Goal: Use online tool/utility: Utilize a website feature to perform a specific function

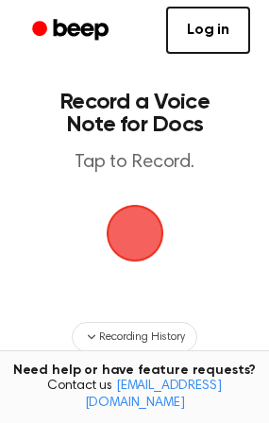
click at [134, 231] on span "button" at bounding box center [135, 234] width 58 height 58
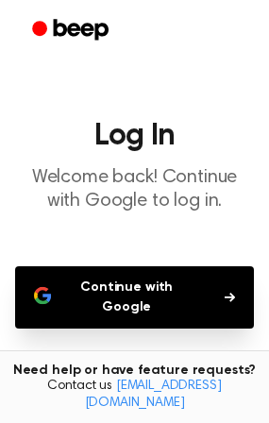
click at [163, 149] on h1 "Log In" at bounding box center [134, 136] width 239 height 30
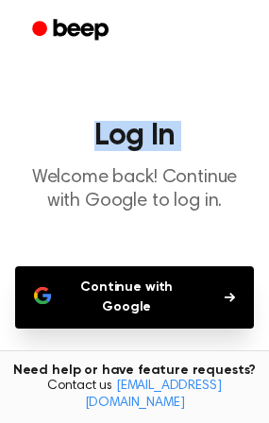
click at [163, 149] on h1 "Log In" at bounding box center [134, 136] width 239 height 30
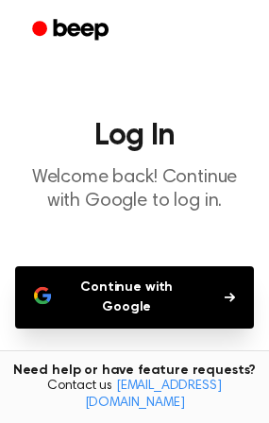
click at [162, 174] on p "Welcome back! Continue with Google to log in." at bounding box center [134, 189] width 239 height 47
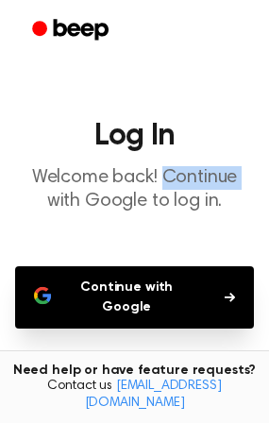
click at [162, 174] on p "Welcome back! Continue with Google to log in." at bounding box center [134, 189] width 239 height 47
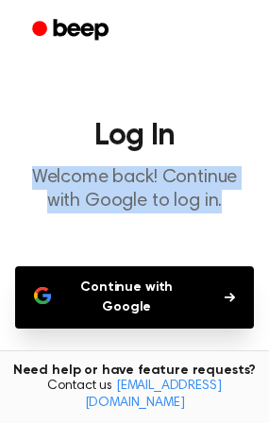
click at [162, 174] on p "Welcome back! Continue with Google to log in." at bounding box center [134, 189] width 239 height 47
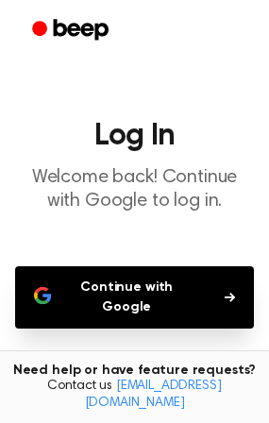
drag, startPoint x: 129, startPoint y: 30, endPoint x: 23, endPoint y: 26, distance: 106.8
click at [23, 26] on div at bounding box center [134, 30] width 231 height 60
click at [89, 298] on button "Continue with Google" at bounding box center [134, 297] width 239 height 62
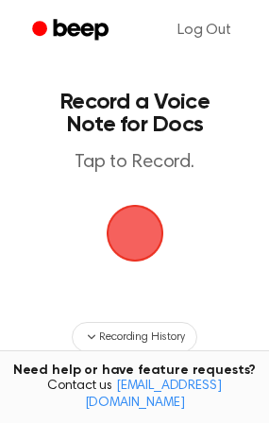
click at [117, 213] on span "button" at bounding box center [135, 233] width 68 height 68
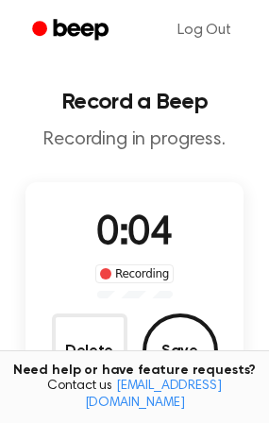
drag, startPoint x: 196, startPoint y: 302, endPoint x: 157, endPoint y: 276, distance: 46.9
click at [195, 302] on div "0:04 Recording Delete Save" at bounding box center [135, 297] width 219 height 184
click at [150, 271] on div "Recording" at bounding box center [134, 273] width 78 height 19
click at [127, 111] on h1 "Record a Beep" at bounding box center [134, 102] width 239 height 23
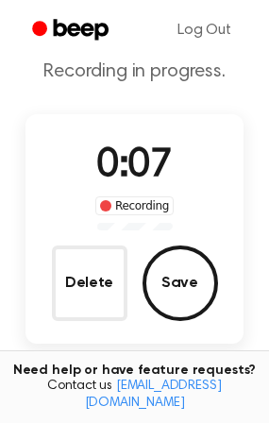
scroll to position [94, 0]
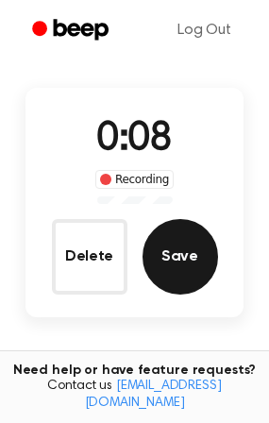
click at [197, 243] on button "Save" at bounding box center [181, 257] width 76 height 76
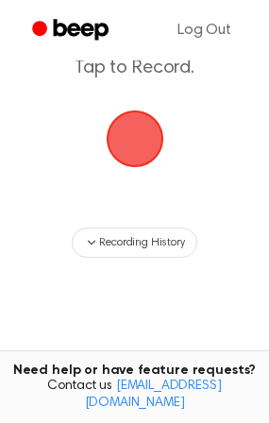
scroll to position [0, 0]
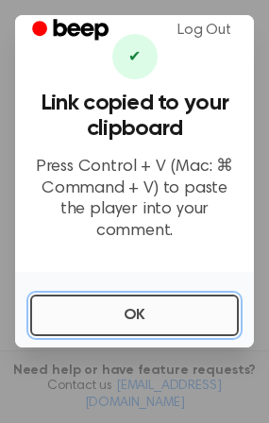
click at [130, 307] on button "OK" at bounding box center [134, 316] width 209 height 42
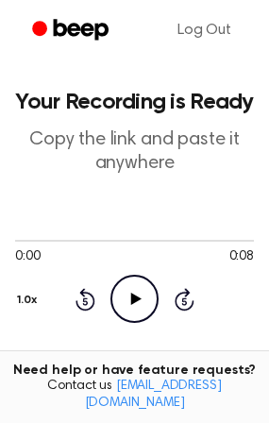
click at [122, 292] on icon "Play Audio" at bounding box center [135, 299] width 48 height 48
click at [130, 294] on icon at bounding box center [134, 299] width 9 height 12
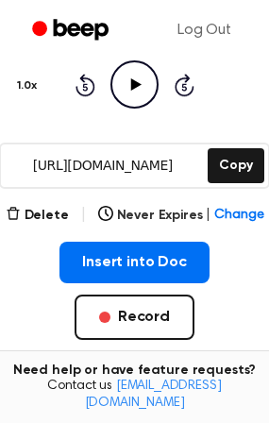
scroll to position [189, 0]
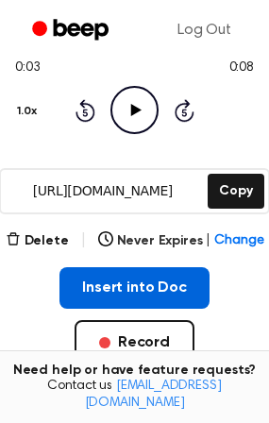
click at [159, 284] on button "Insert into Doc" at bounding box center [135, 288] width 150 height 42
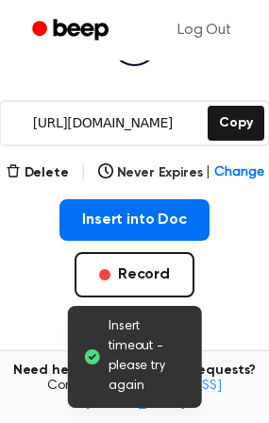
scroll to position [283, 0]
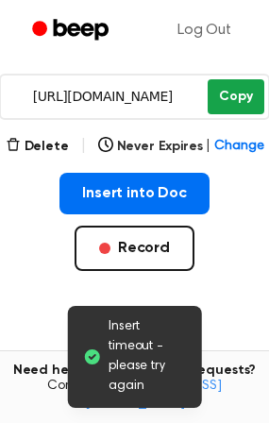
click at [246, 90] on button "Copy" at bounding box center [236, 96] width 56 height 35
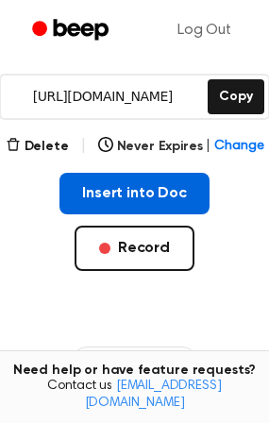
click at [152, 186] on button "Insert into Doc" at bounding box center [135, 194] width 150 height 42
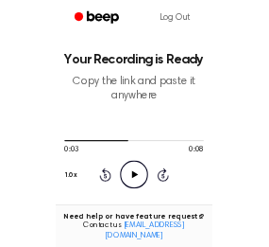
scroll to position [0, 0]
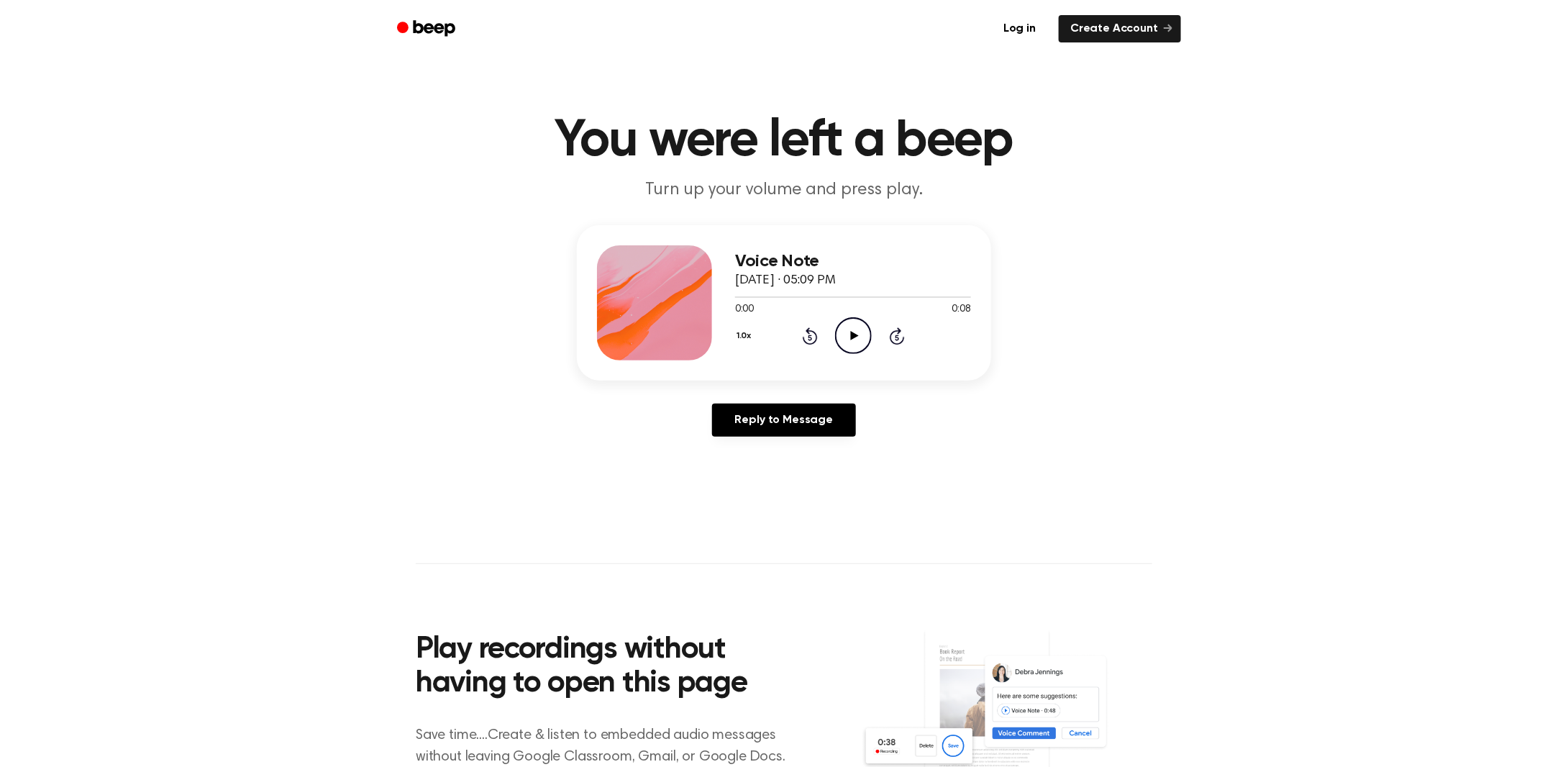
click at [850, 334] on icon "Play Audio" at bounding box center [854, 336] width 37 height 37
click at [850, 334] on icon "Pause Audio" at bounding box center [854, 336] width 37 height 37
